Goal: Information Seeking & Learning: Learn about a topic

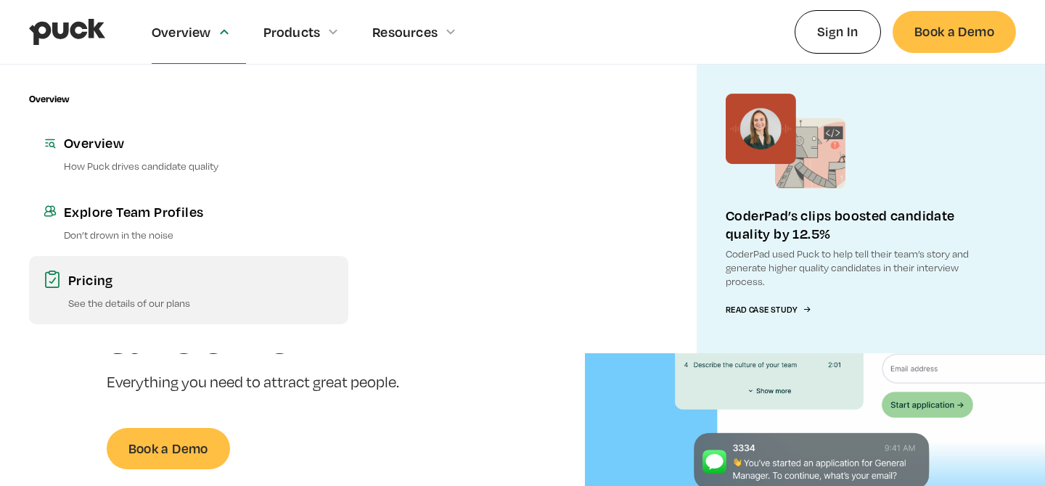
click at [97, 295] on link "Pricing See the details of our plans" at bounding box center [188, 290] width 319 height 68
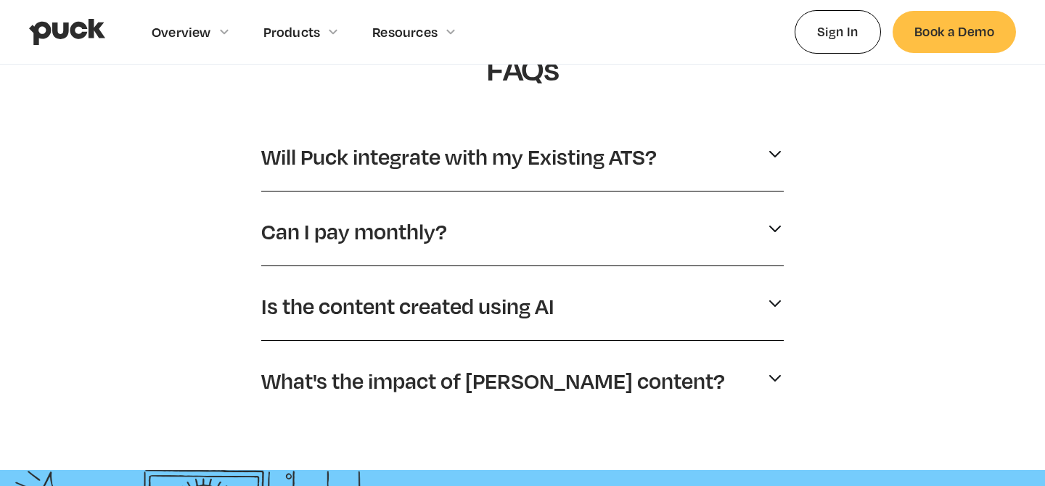
scroll to position [739, 0]
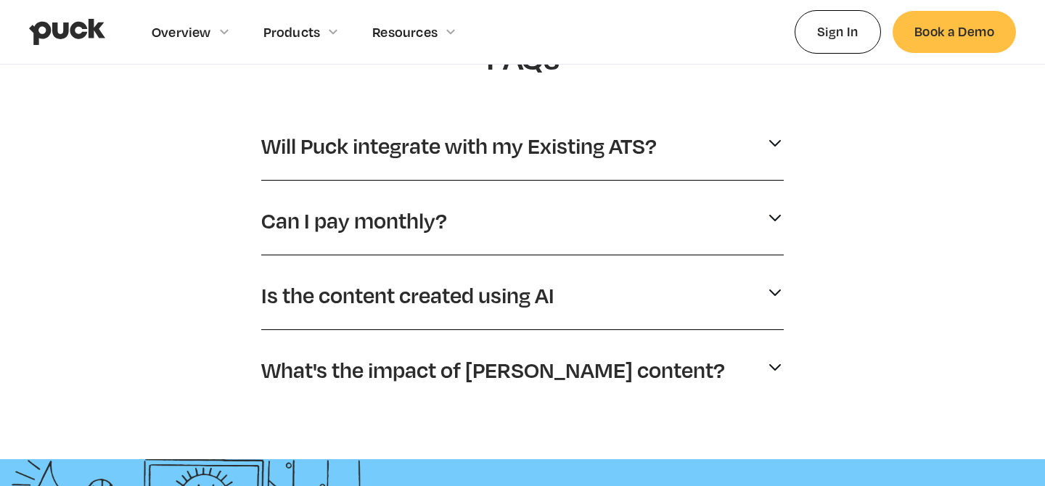
click at [501, 293] on p "Is the content created using AI" at bounding box center [407, 296] width 293 height 28
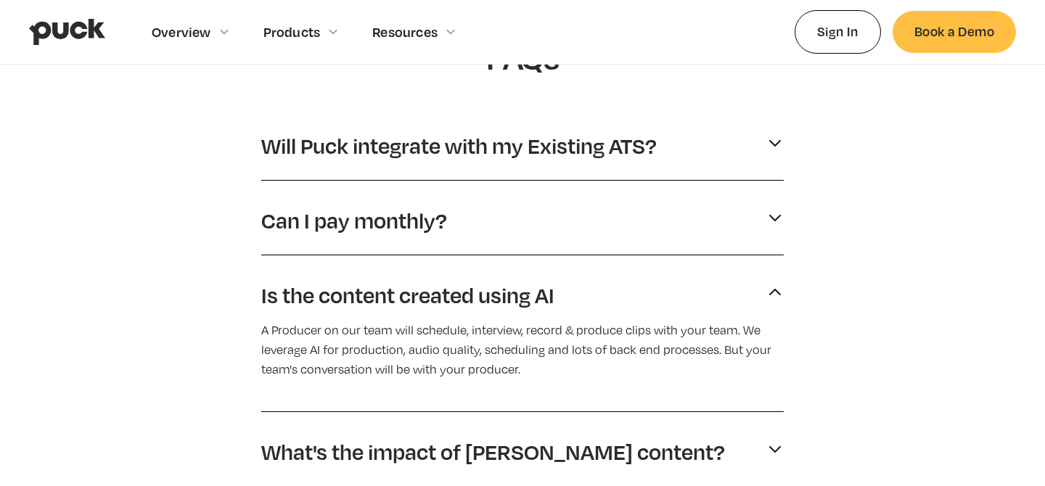
click at [501, 293] on p "Is the content created using AI" at bounding box center [407, 296] width 293 height 28
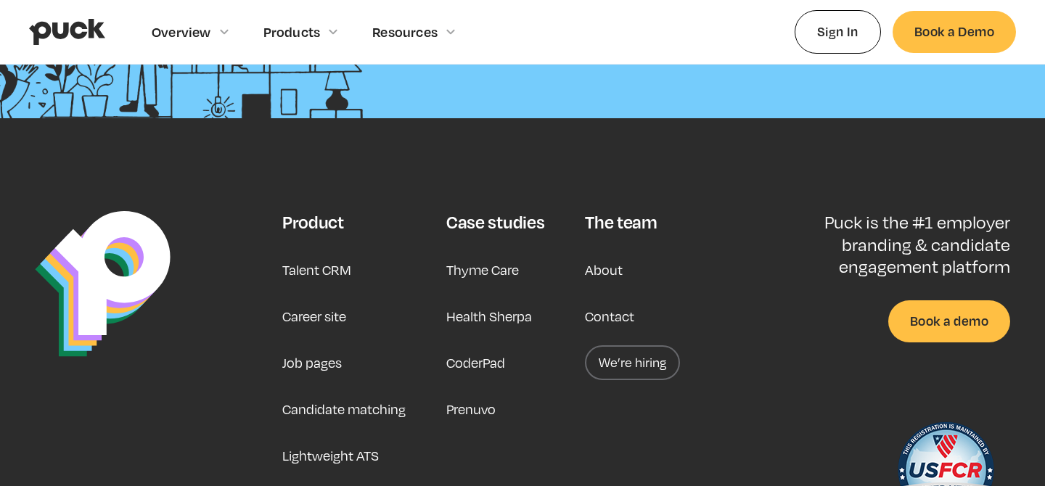
scroll to position [1361, 0]
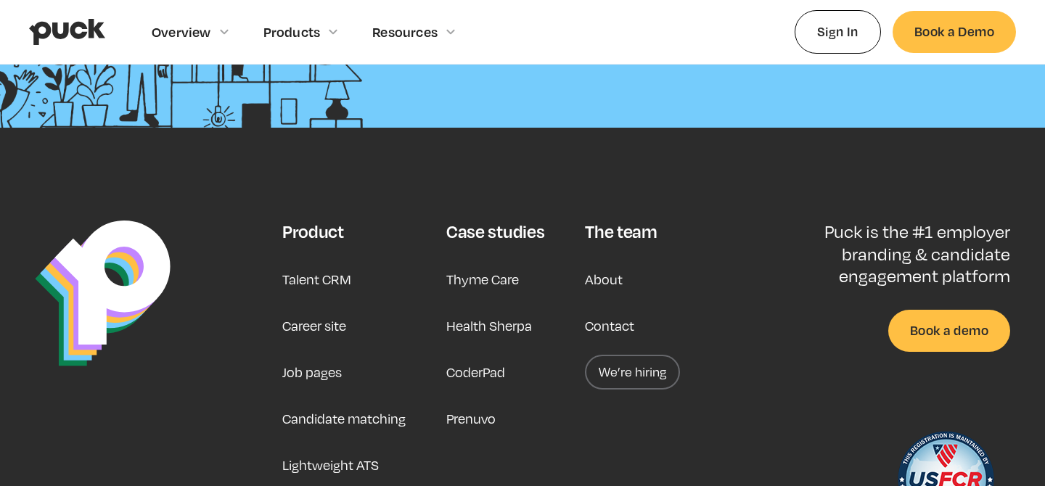
click at [609, 285] on link "About" at bounding box center [604, 279] width 38 height 35
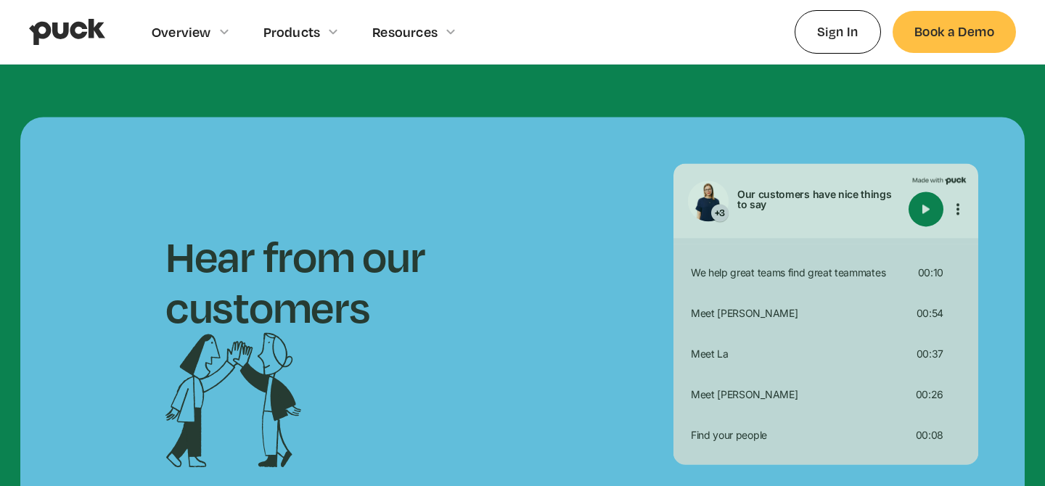
scroll to position [1356, 0]
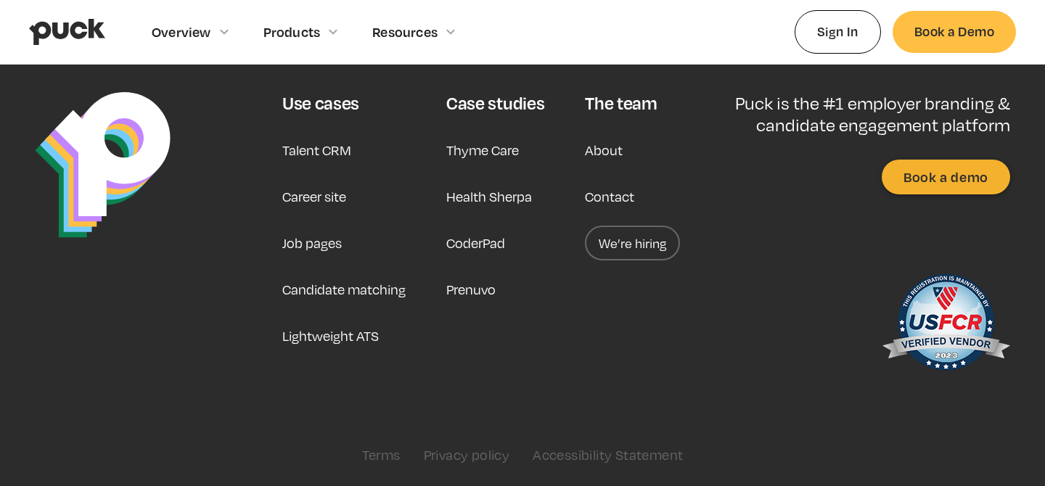
click at [625, 250] on link "We’re hiring" at bounding box center [632, 243] width 95 height 35
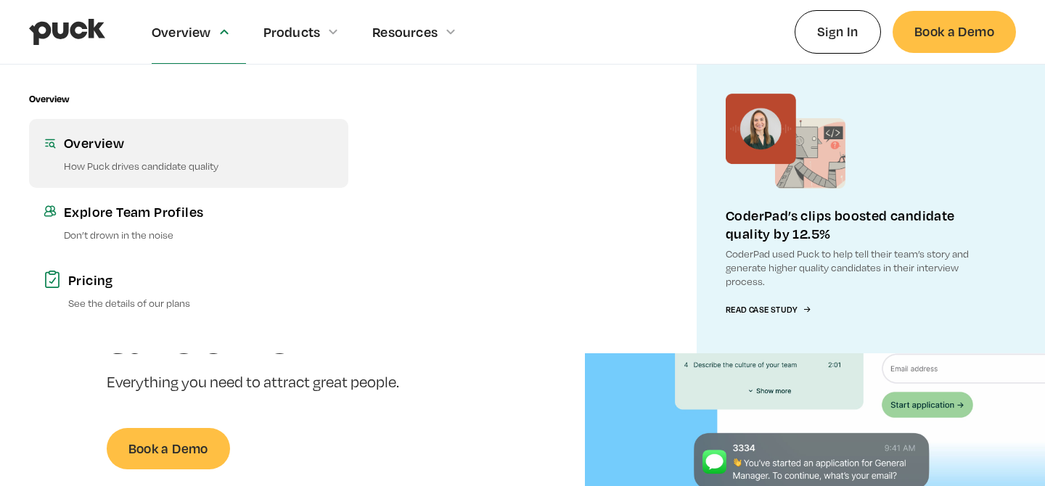
click at [118, 158] on link "Overview How Puck drives candidate quality" at bounding box center [188, 153] width 319 height 68
